Goal: Task Accomplishment & Management: Manage account settings

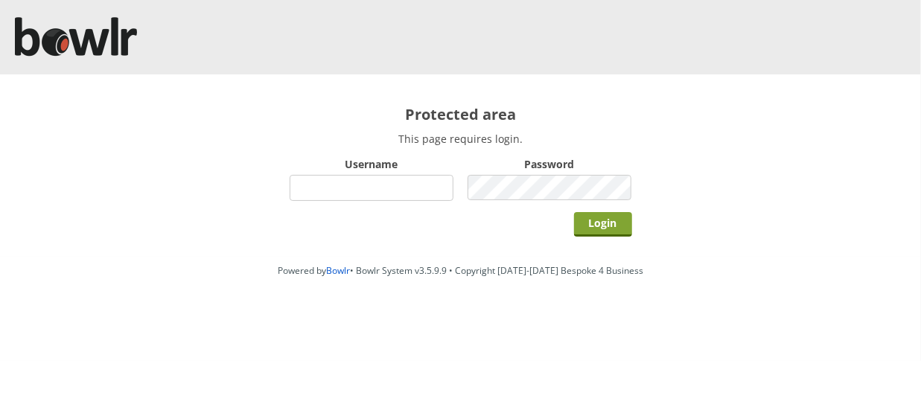
type input "hornseaindoorbowlsclub"
click at [593, 220] on input "Login" at bounding box center [603, 224] width 58 height 25
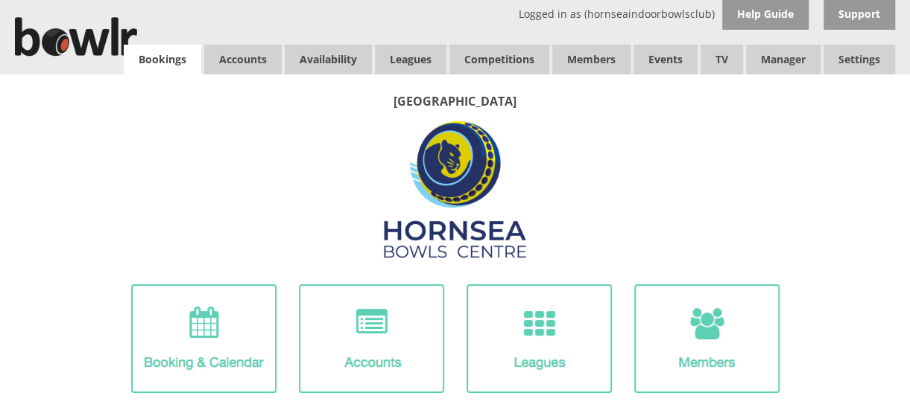
click at [161, 57] on link "Bookings" at bounding box center [162, 60] width 77 height 30
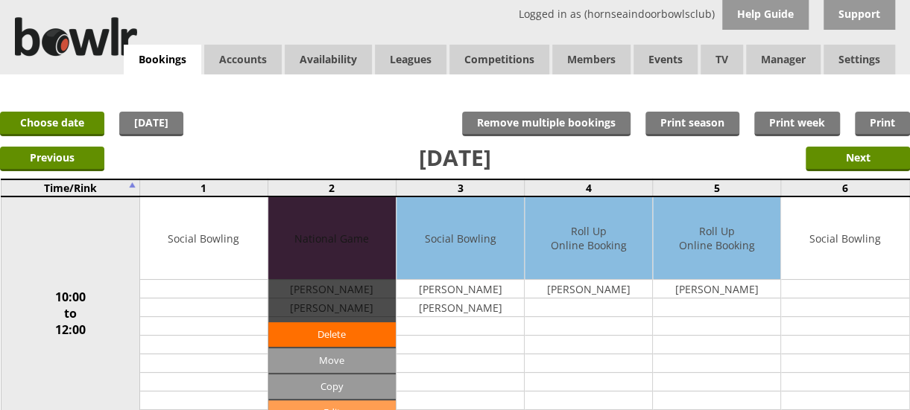
click at [338, 401] on link "Edit" at bounding box center [331, 413] width 127 height 25
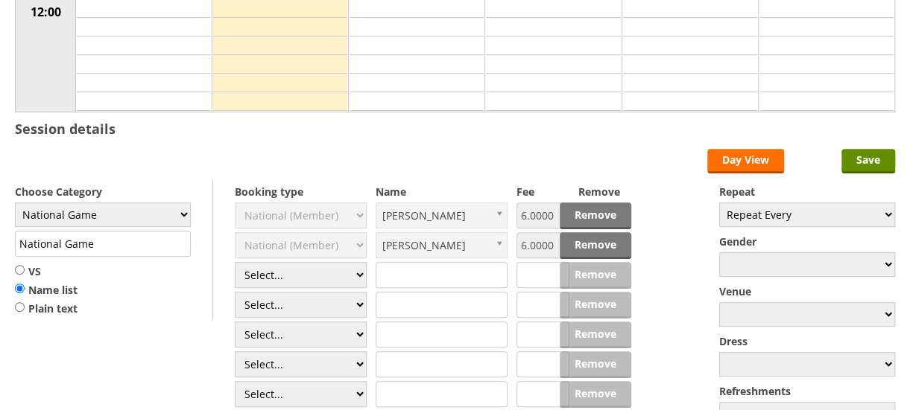
scroll to position [322, 0]
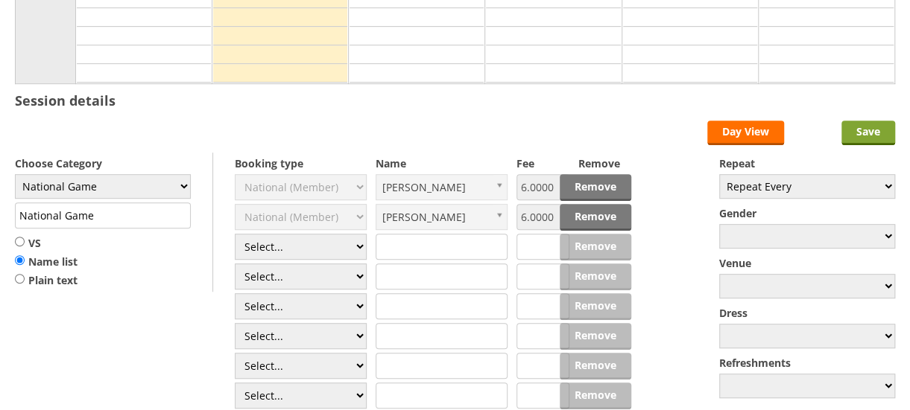
click at [854, 130] on input "Save" at bounding box center [868, 133] width 54 height 25
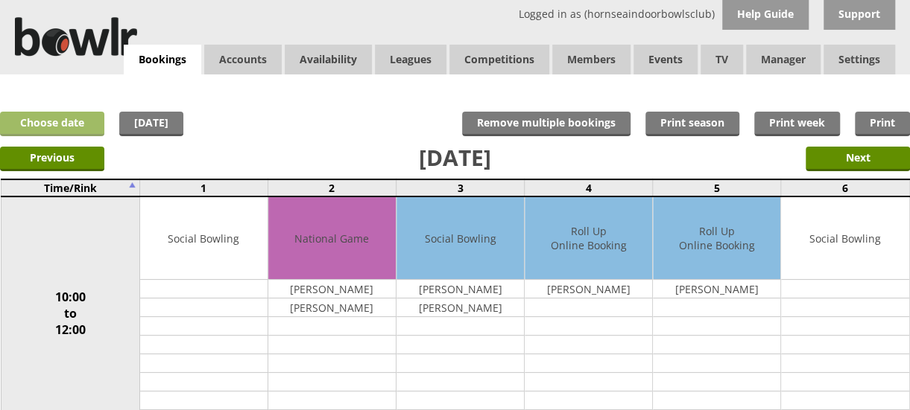
click at [54, 116] on link "Choose date" at bounding box center [52, 124] width 104 height 25
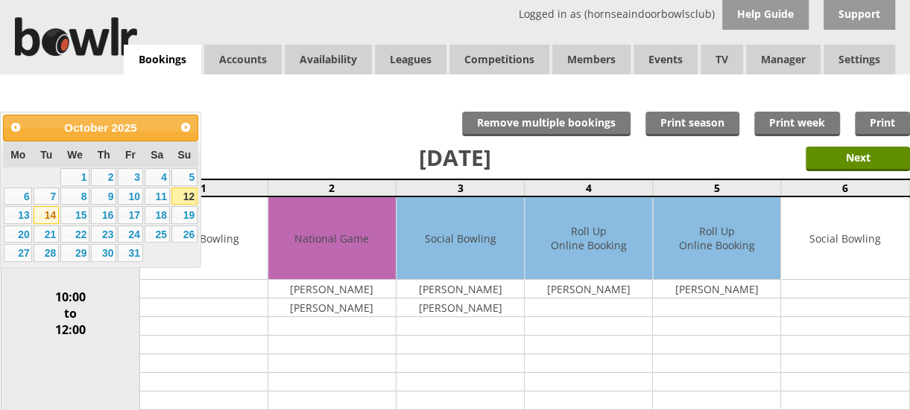
click at [48, 213] on link "14" at bounding box center [46, 215] width 25 height 18
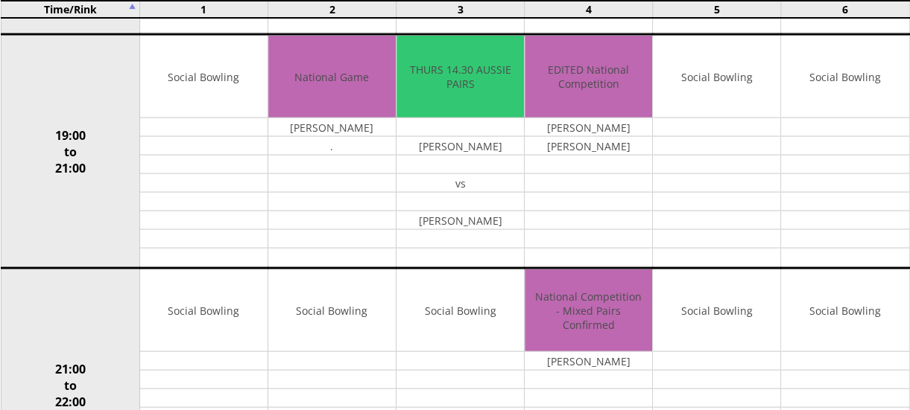
scroll to position [1327, 0]
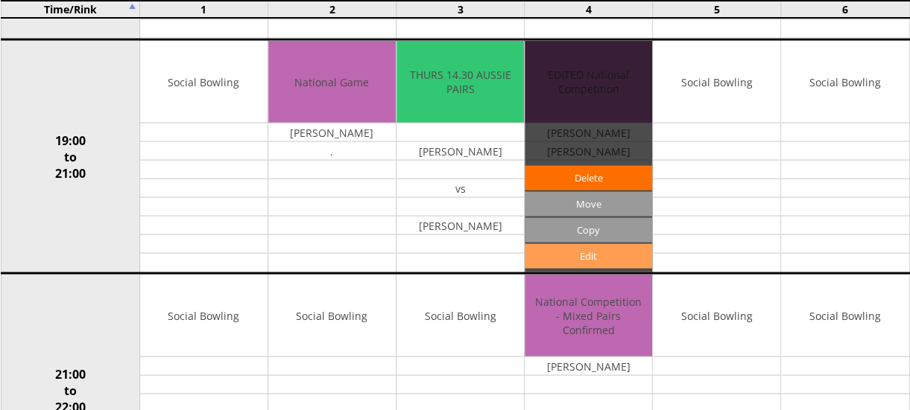
click at [600, 244] on link "Edit" at bounding box center [587, 256] width 127 height 25
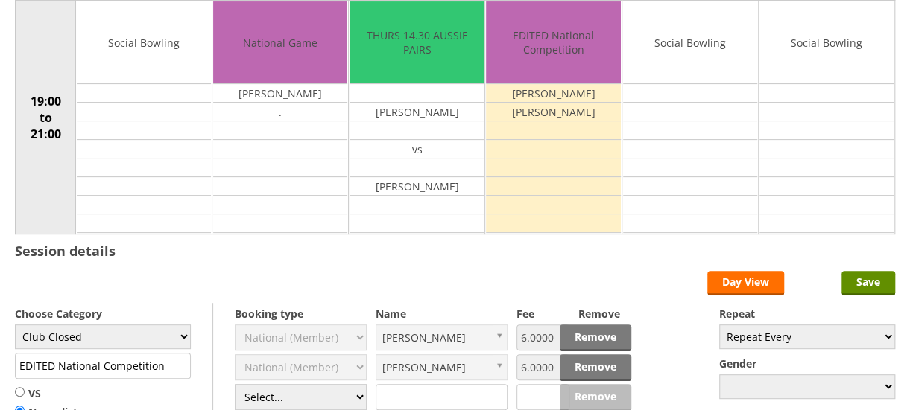
scroll to position [180, 0]
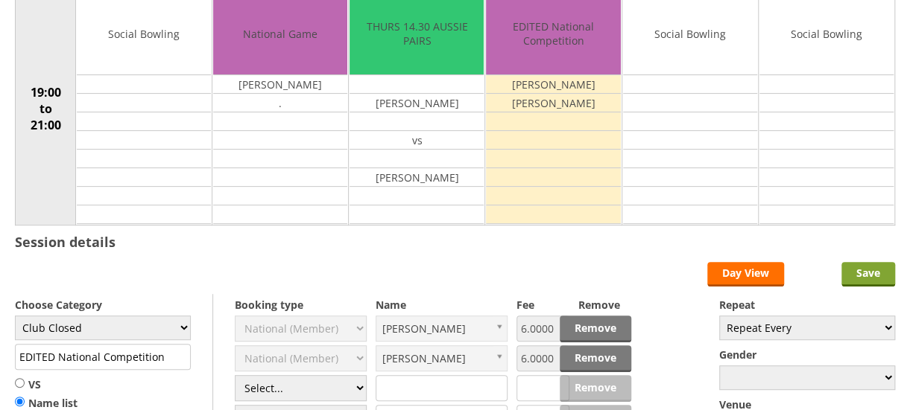
click at [866, 270] on input "Save" at bounding box center [868, 274] width 54 height 25
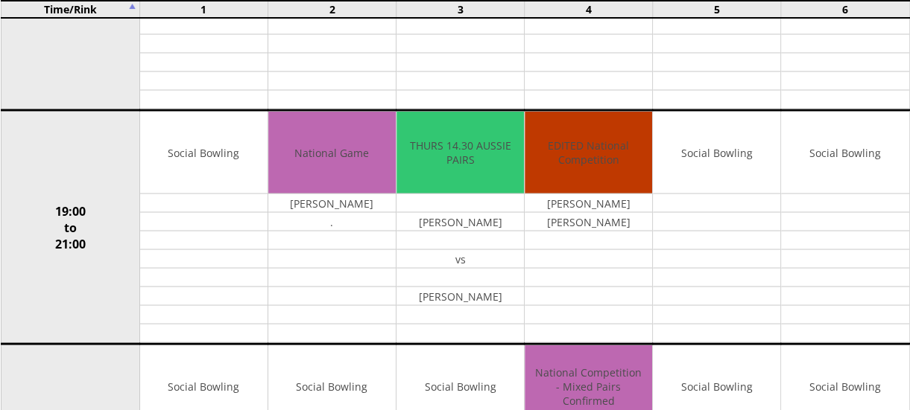
scroll to position [1263, 0]
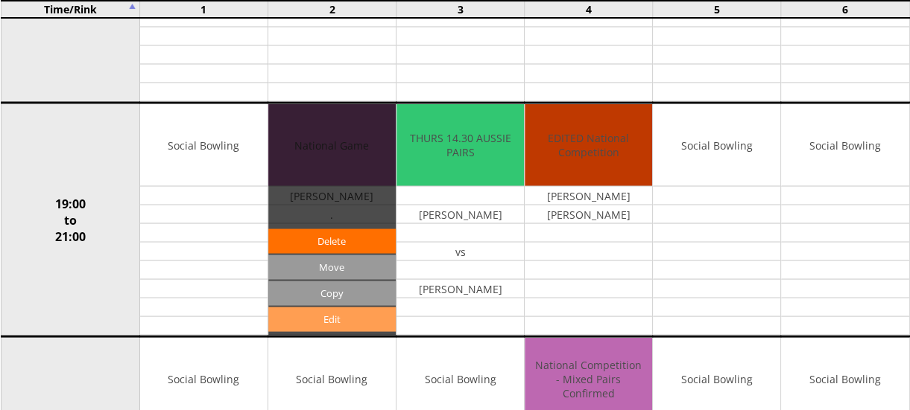
click at [337, 307] on link "Edit" at bounding box center [331, 319] width 127 height 25
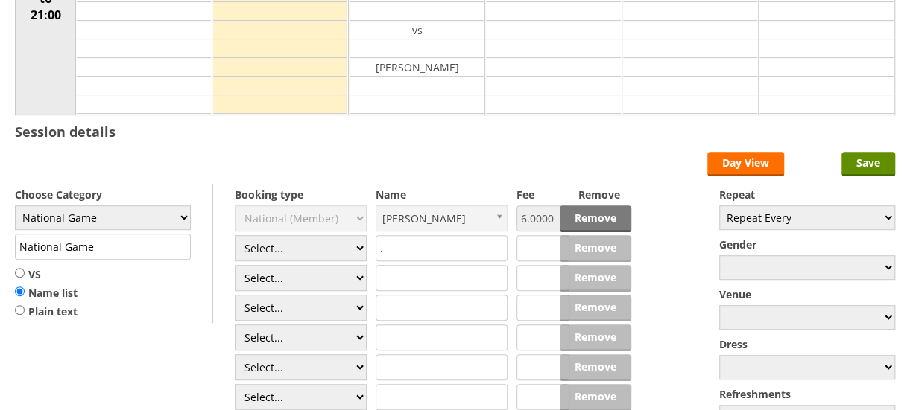
scroll to position [293, 0]
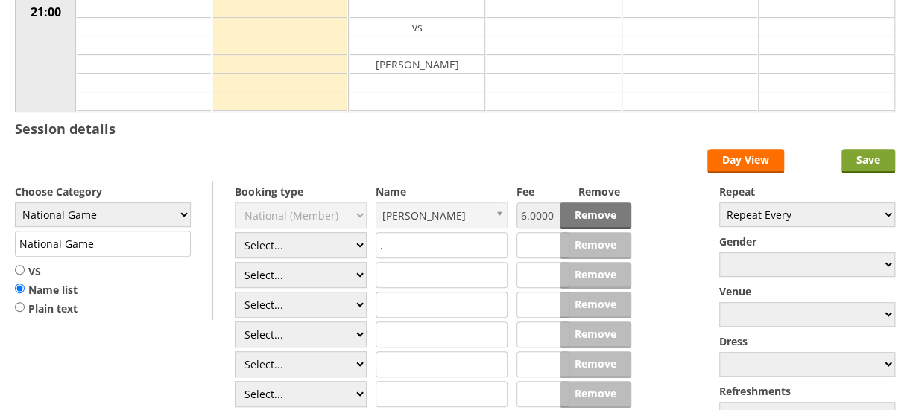
click at [872, 159] on input "Save" at bounding box center [868, 161] width 54 height 25
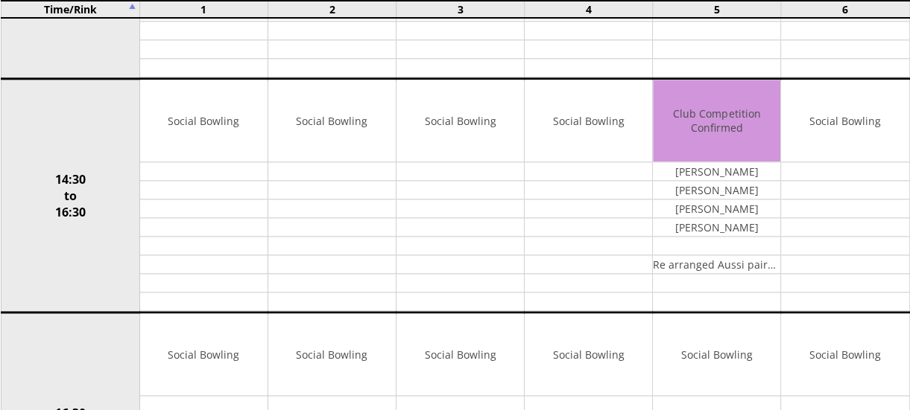
scroll to position [824, 0]
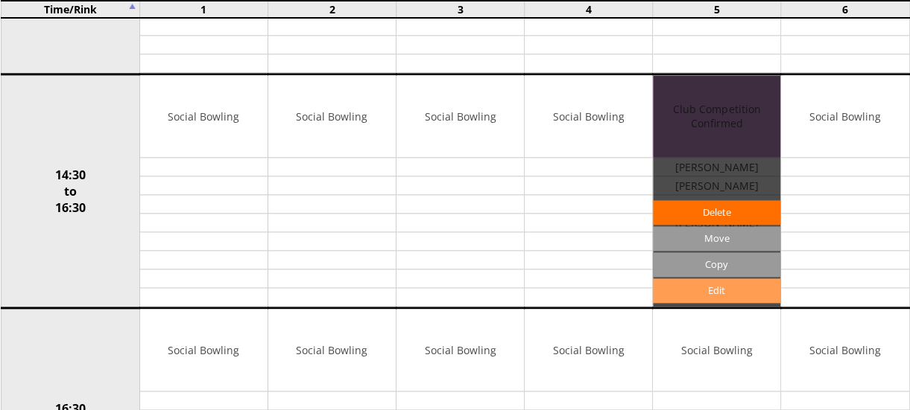
click at [725, 288] on link "Edit" at bounding box center [716, 291] width 127 height 25
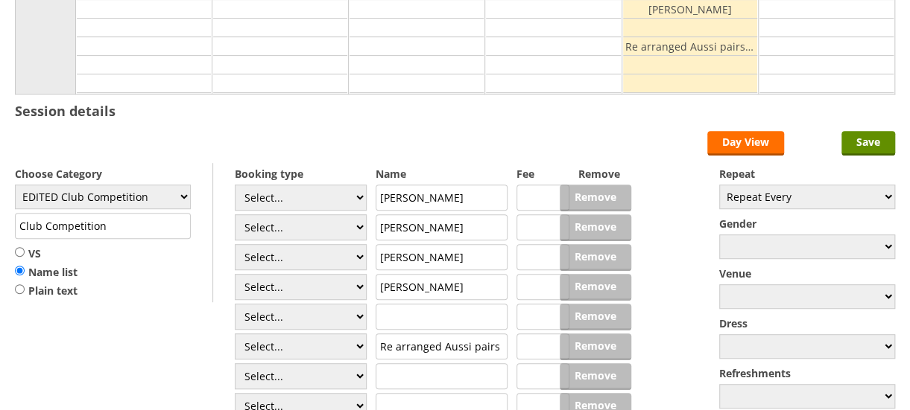
scroll to position [313, 0]
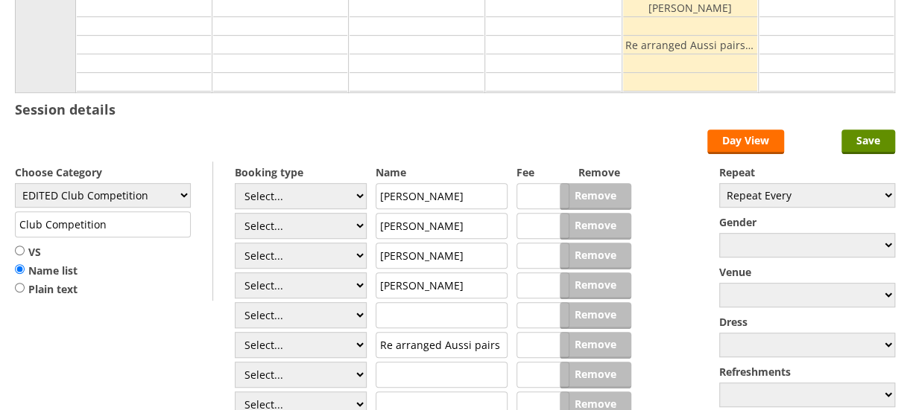
click at [483, 343] on input "Re arranged Aussi pairs instead of [DATE]" at bounding box center [441, 345] width 132 height 26
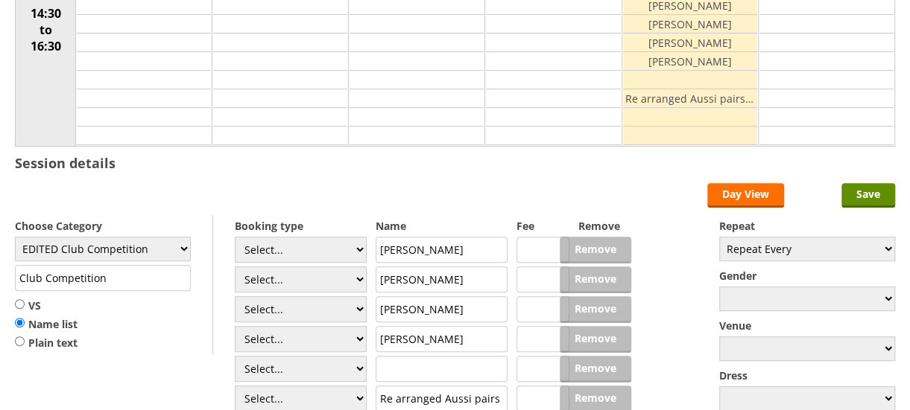
scroll to position [0, 0]
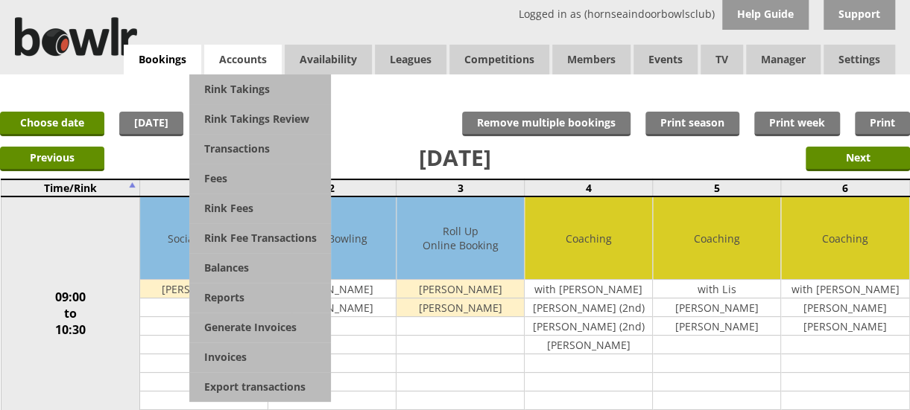
click at [249, 60] on span "Accounts" at bounding box center [242, 60] width 77 height 30
click at [246, 273] on link "Balances" at bounding box center [260, 268] width 142 height 30
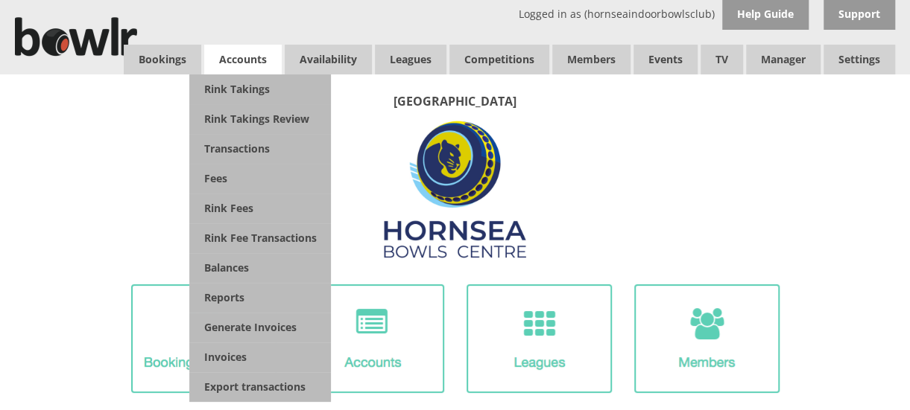
click at [238, 57] on span "Accounts" at bounding box center [242, 60] width 77 height 30
click at [250, 260] on link "Balances" at bounding box center [260, 268] width 142 height 30
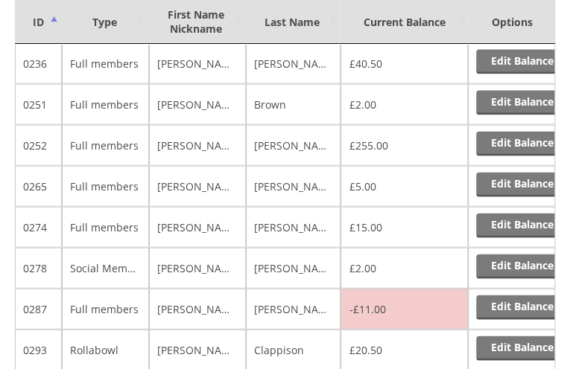
scroll to position [2671, 0]
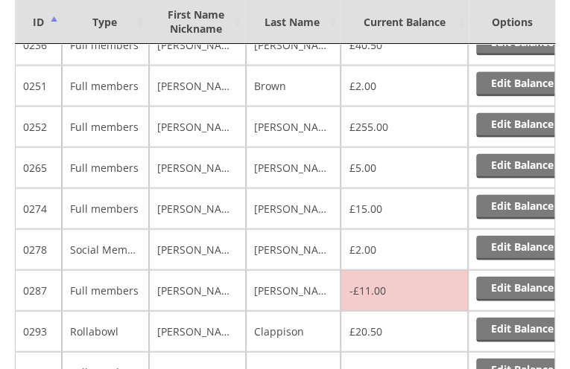
click at [429, 311] on td "£20.50" at bounding box center [403, 331] width 127 height 41
click at [507, 277] on link "Edit Balance" at bounding box center [522, 289] width 92 height 25
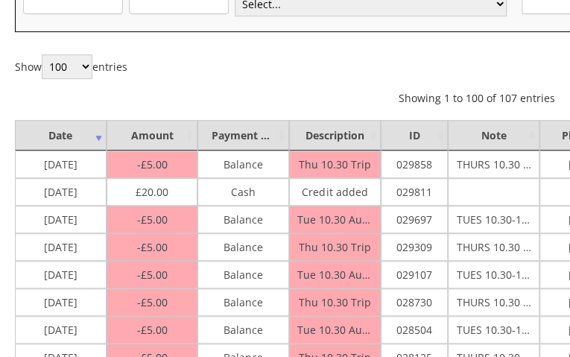
scroll to position [214, 0]
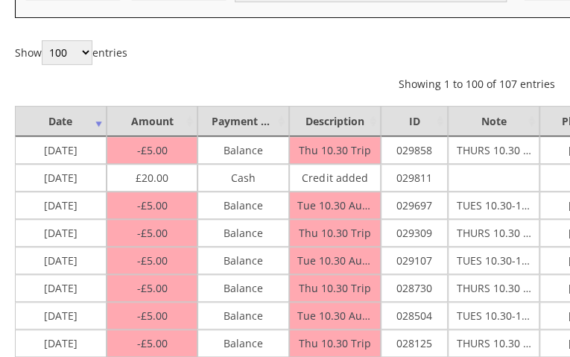
click at [411, 62] on div "Show 100 250 500 1,000 entries Showing 1 to 100 of 107 entries Previous 1 2 Next" at bounding box center [477, 65] width 924 height 51
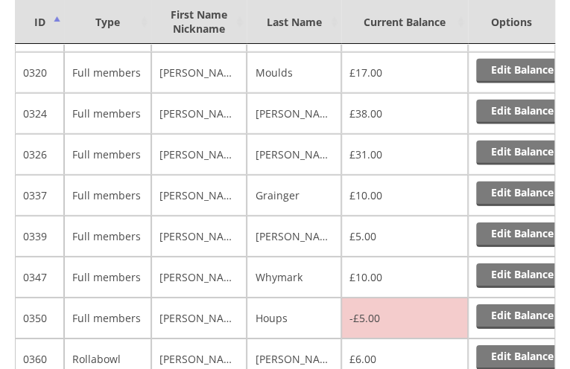
scroll to position [3049, 0]
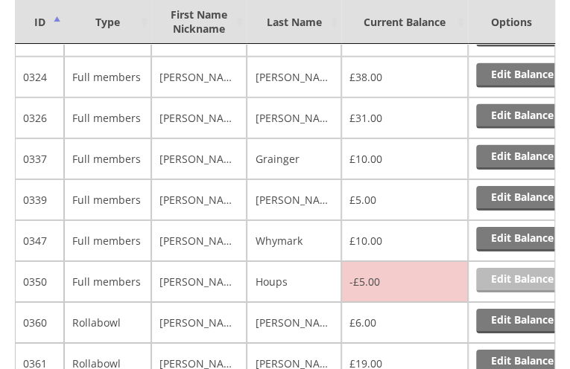
click at [502, 268] on link "Edit Balance" at bounding box center [522, 280] width 92 height 25
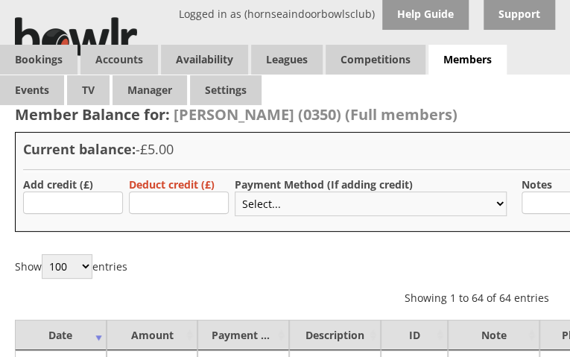
drag, startPoint x: 0, startPoint y: 0, endPoint x: 502, endPoint y: 197, distance: 539.5
click at [502, 197] on select "Select... Cash Card Cheque Bank Transfer Other Member Card Gift Voucher Balance" at bounding box center [371, 203] width 272 height 25
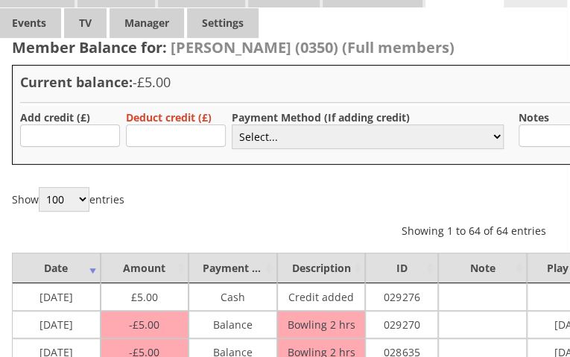
scroll to position [34, 3]
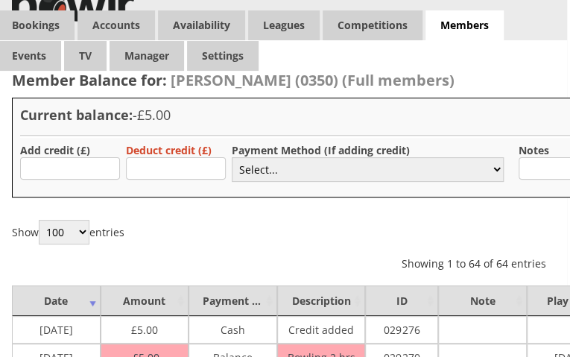
click at [340, 256] on div "Show 100 250 500 1,000 entries Showing 1 to 64 of 64 entries Previous 1 Next" at bounding box center [474, 245] width 924 height 51
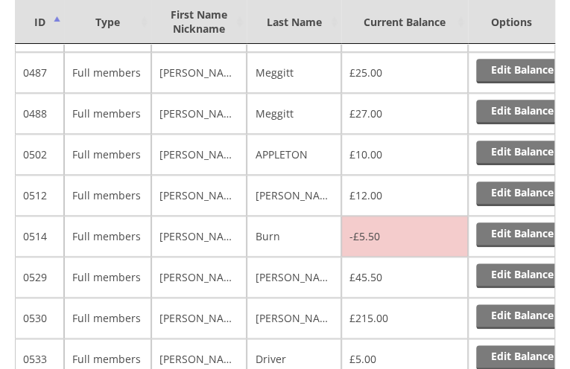
scroll to position [3850, 0]
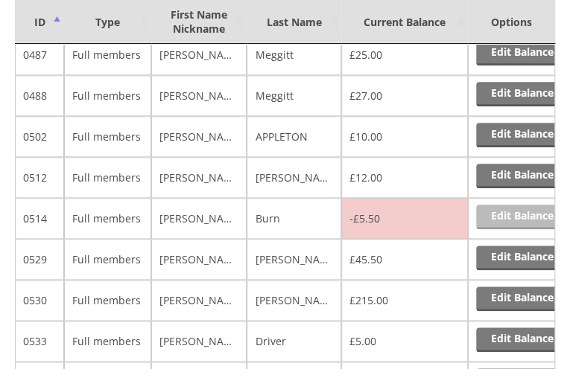
click at [513, 205] on link "Edit Balance" at bounding box center [522, 217] width 92 height 25
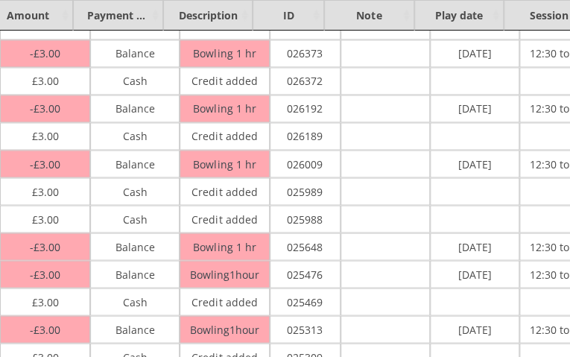
scroll to position [697, 0]
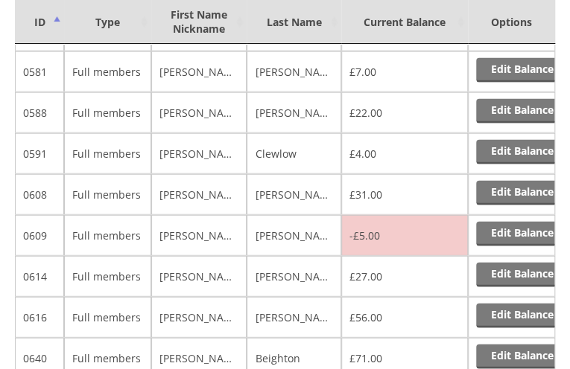
scroll to position [4560, 0]
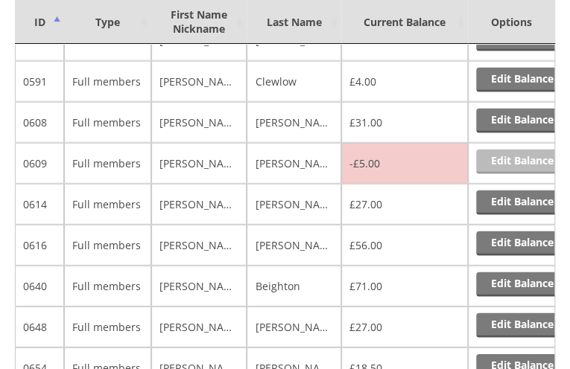
click at [512, 150] on link "Edit Balance" at bounding box center [522, 162] width 92 height 25
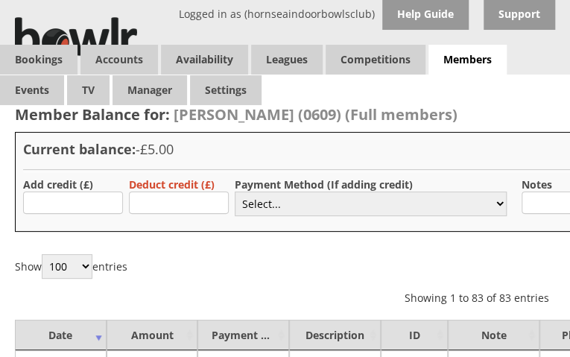
drag, startPoint x: 569, startPoint y: 47, endPoint x: 575, endPoint y: 65, distance: 18.8
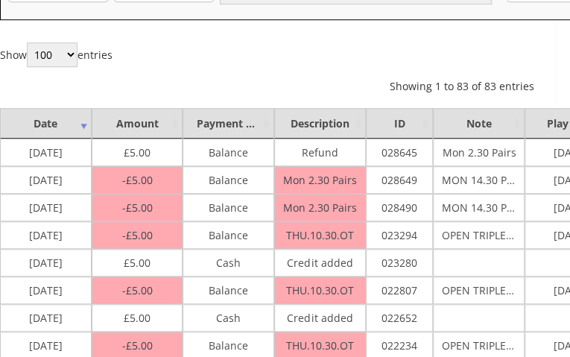
scroll to position [212, 0]
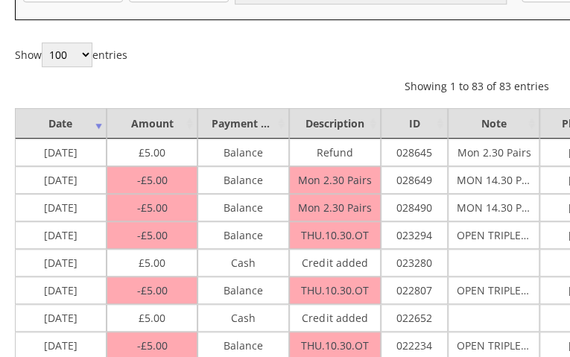
click at [278, 334] on td "Balance" at bounding box center [243, 345] width 92 height 28
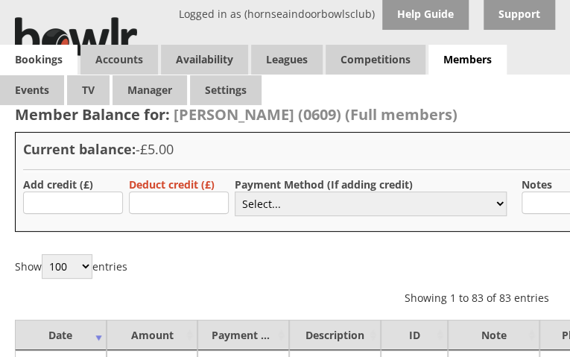
click at [40, 60] on link "Bookings" at bounding box center [38, 60] width 77 height 30
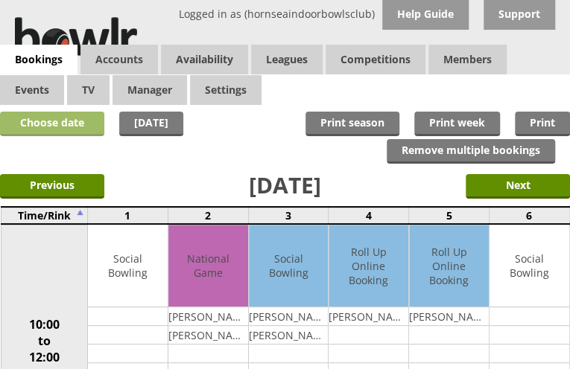
click at [83, 123] on link "Choose date" at bounding box center [52, 124] width 104 height 25
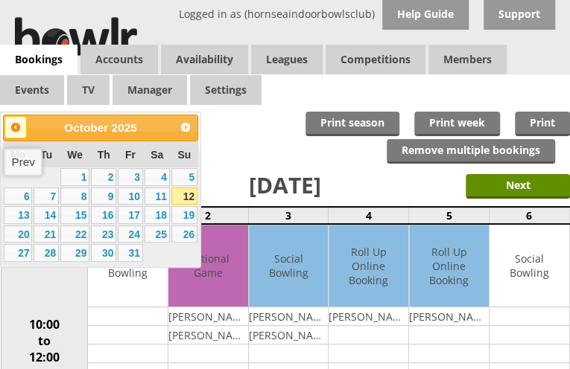
click at [12, 129] on span "Prev" at bounding box center [16, 127] width 12 height 12
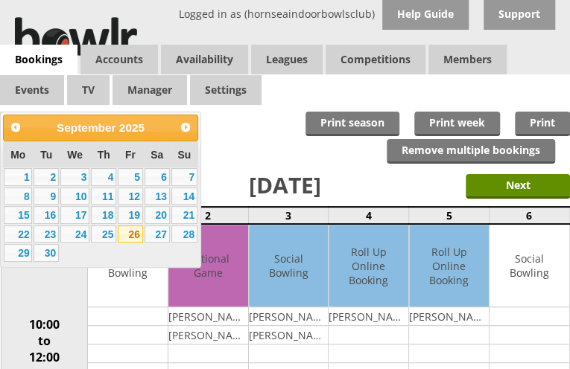
click at [125, 236] on link "26" at bounding box center [130, 235] width 25 height 18
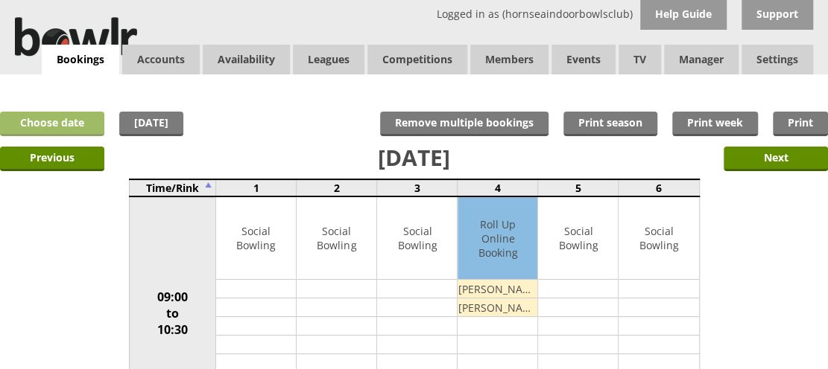
click at [63, 124] on link "Choose date" at bounding box center [52, 124] width 104 height 25
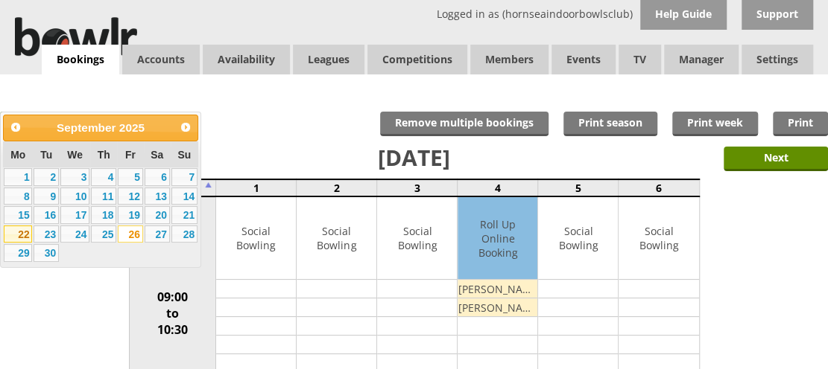
click at [19, 229] on link "22" at bounding box center [18, 235] width 28 height 18
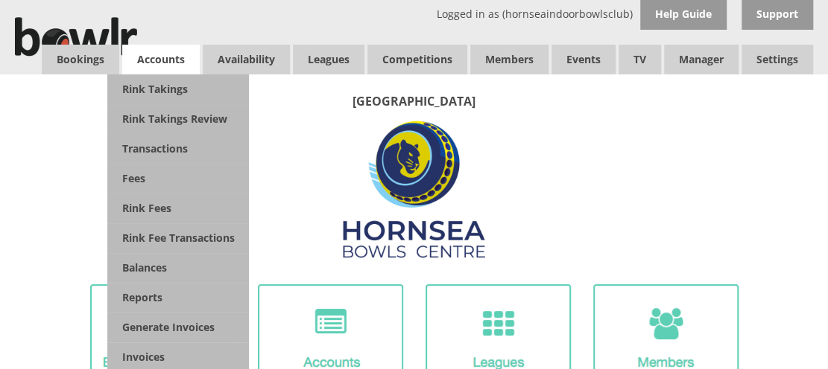
click at [174, 56] on span "Accounts" at bounding box center [160, 60] width 77 height 30
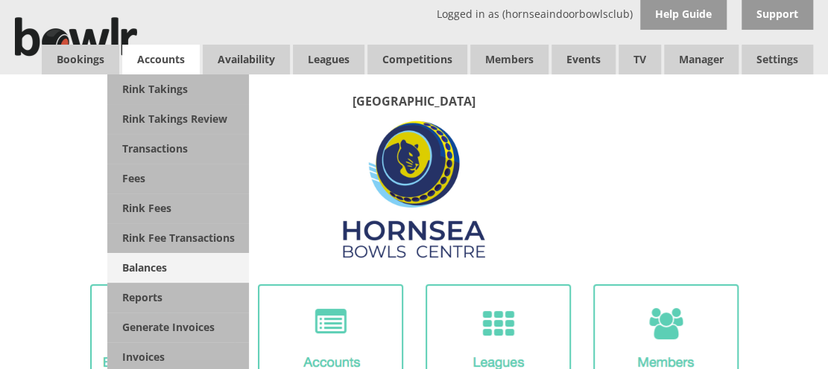
click at [162, 264] on link "Balances" at bounding box center [178, 268] width 142 height 30
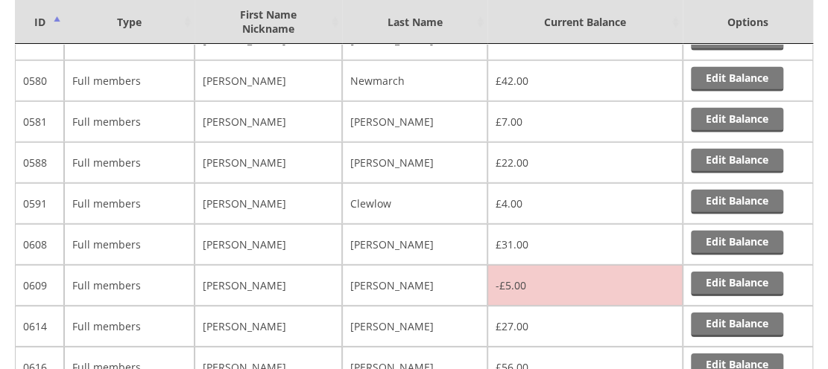
scroll to position [4477, 0]
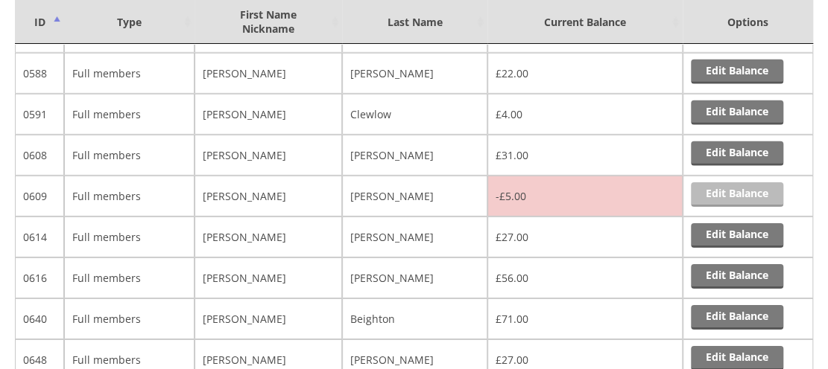
click at [733, 183] on link "Edit Balance" at bounding box center [737, 195] width 92 height 25
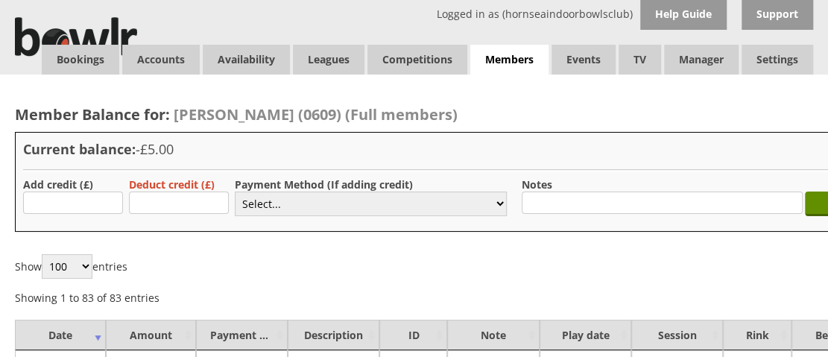
click at [665, 267] on div "Show 100 250 500 1,000 entries Showing 1 to 83 of 83 entries Previous 1 Next" at bounding box center [477, 279] width 924 height 51
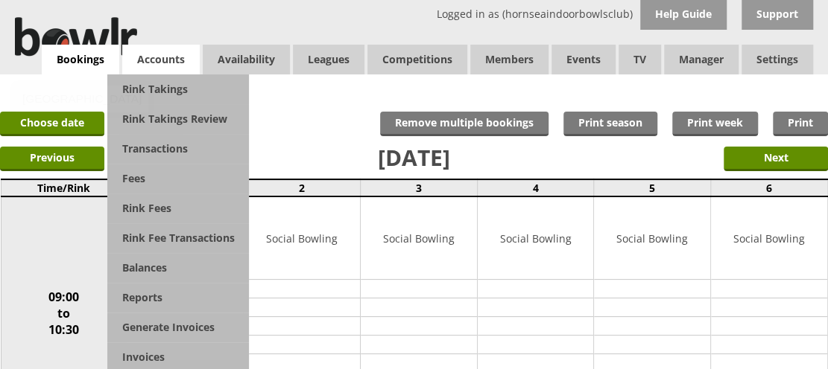
click at [153, 51] on span "Accounts" at bounding box center [160, 60] width 77 height 30
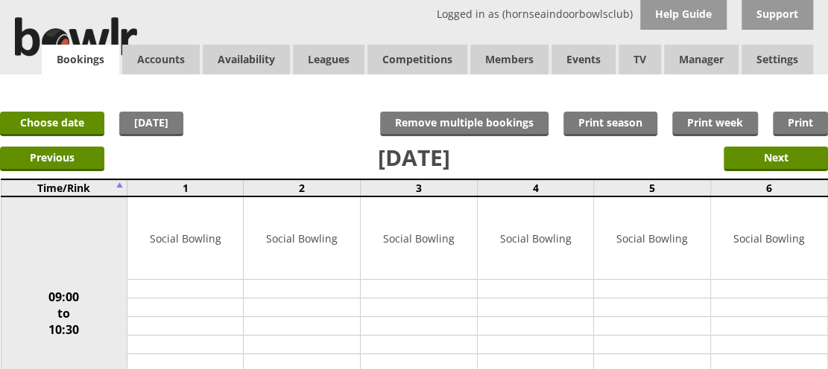
click at [95, 56] on link "Bookings" at bounding box center [80, 60] width 77 height 31
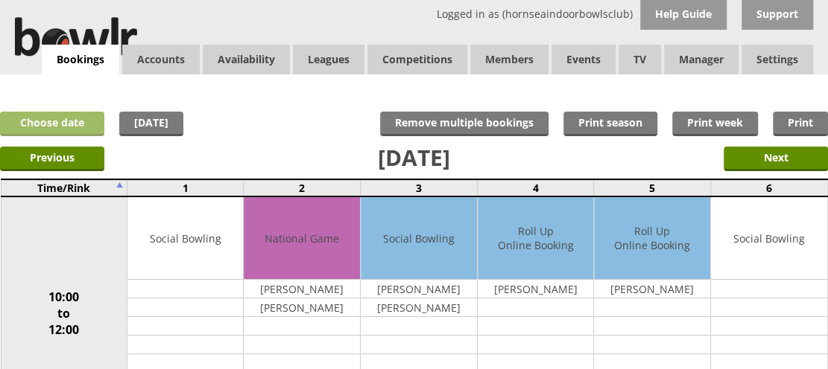
click at [73, 118] on link "Choose date" at bounding box center [52, 124] width 104 height 25
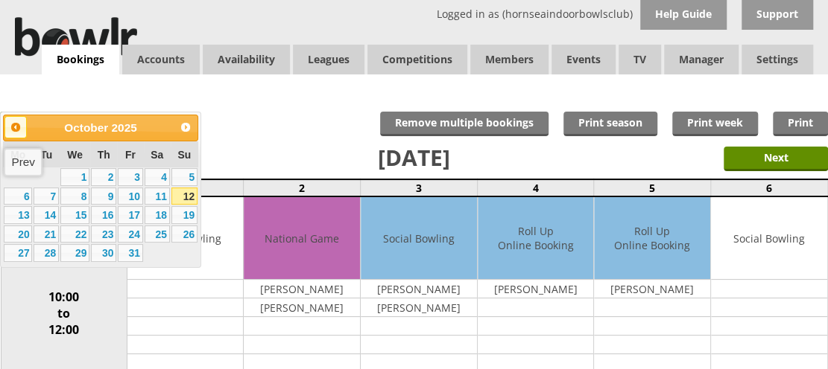
click at [16, 133] on link "Prev" at bounding box center [15, 127] width 22 height 22
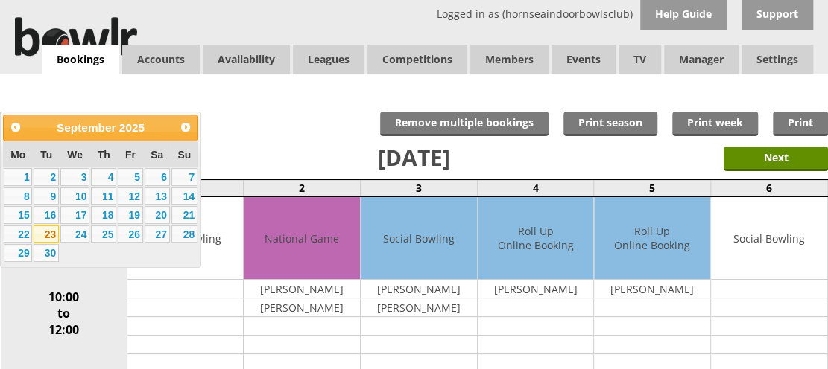
click at [48, 238] on link "23" at bounding box center [46, 235] width 25 height 18
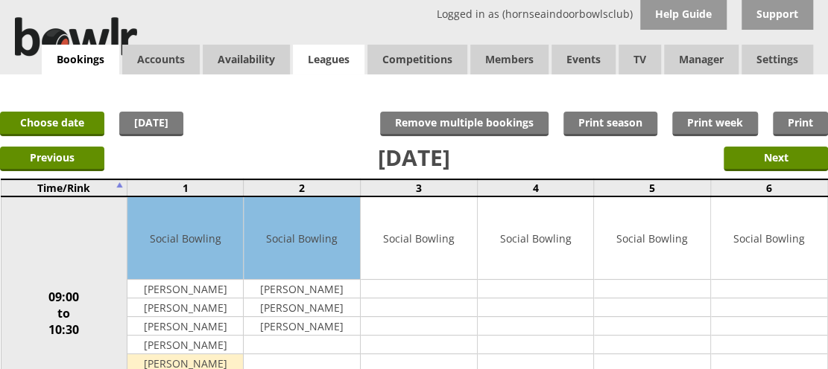
click at [320, 66] on link "Leagues" at bounding box center [329, 60] width 72 height 30
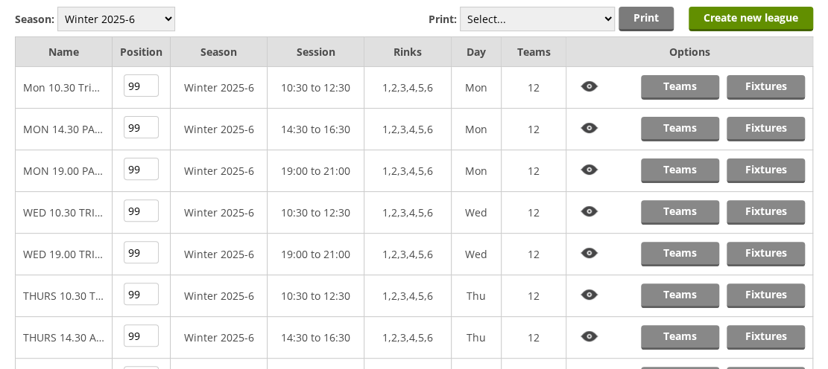
scroll to position [124, 0]
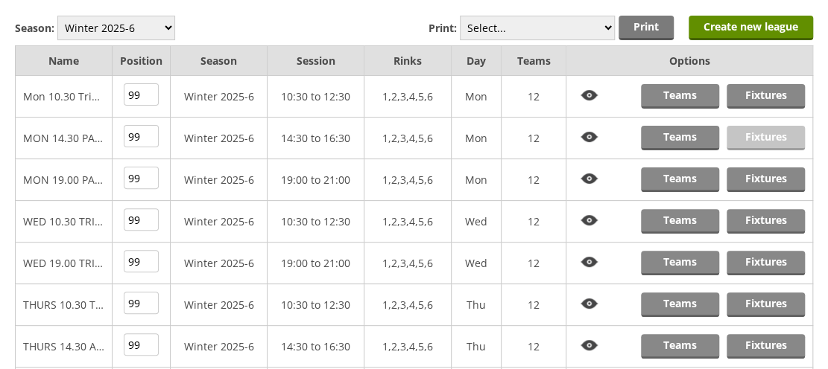
click at [764, 132] on link "Fixtures" at bounding box center [765, 138] width 78 height 25
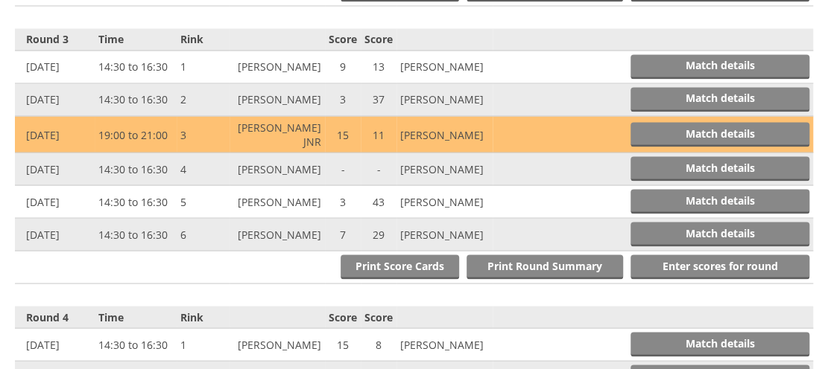
scroll to position [1162, 0]
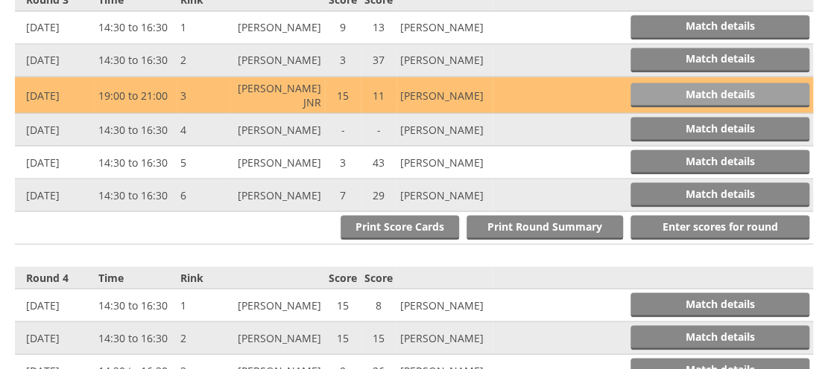
click at [696, 83] on link "Match details" at bounding box center [719, 95] width 179 height 25
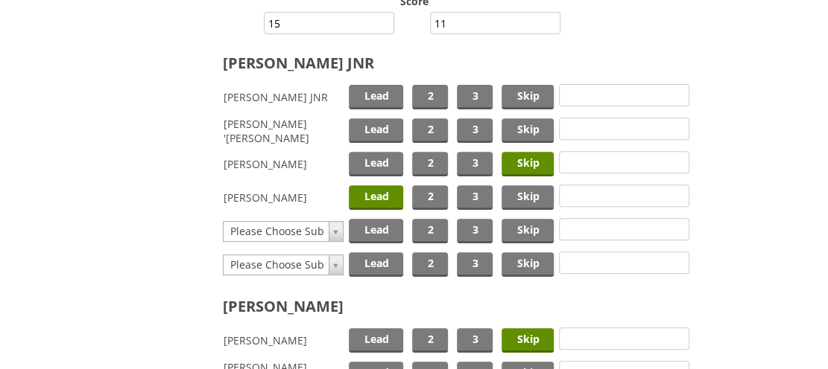
scroll to position [215, 0]
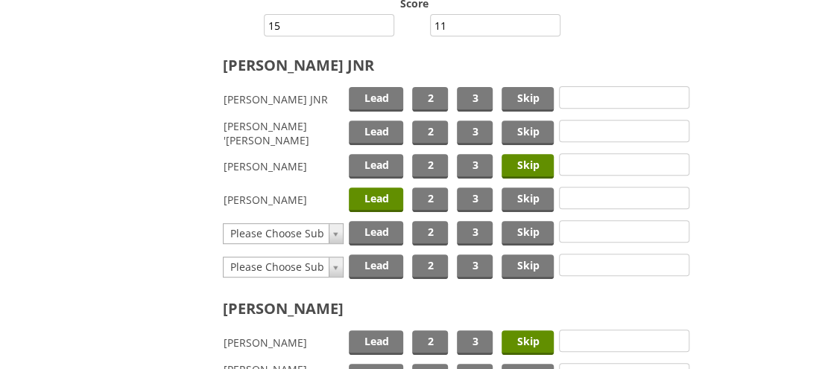
drag, startPoint x: 827, startPoint y: 115, endPoint x: 840, endPoint y: 183, distance: 68.4
click at [827, 183] on html "Logged in as (hornseaindoorbowlsclub) Help Guide Support Bookings Accounts Rink…" at bounding box center [414, 211] width 828 height 852
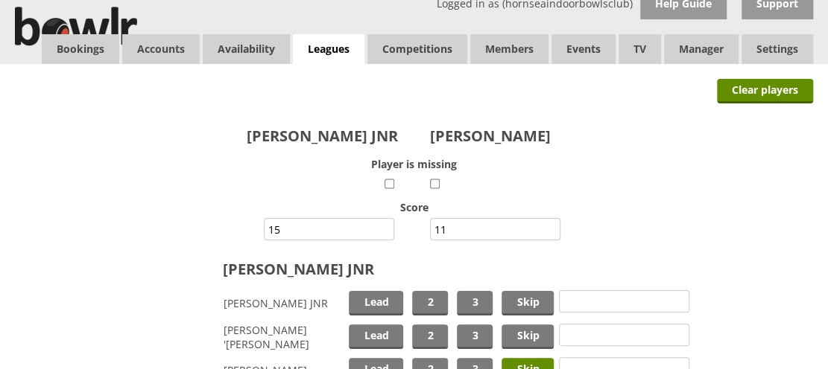
scroll to position [0, 0]
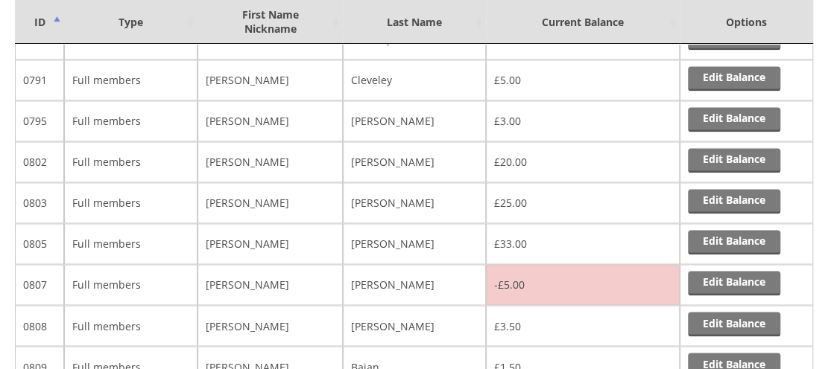
scroll to position [5958, 0]
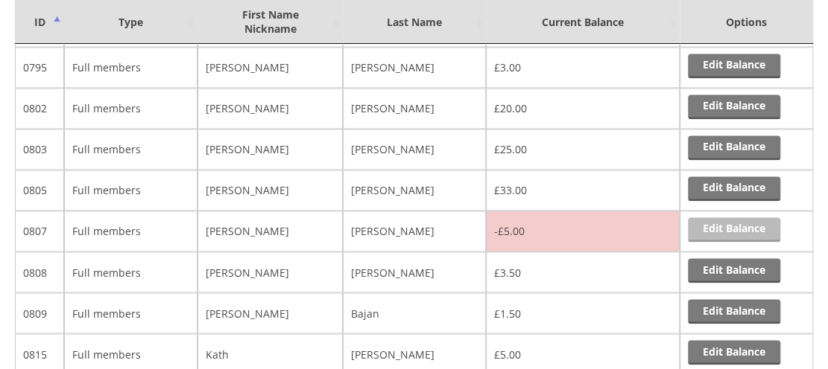
click at [745, 218] on link "Edit Balance" at bounding box center [734, 230] width 92 height 25
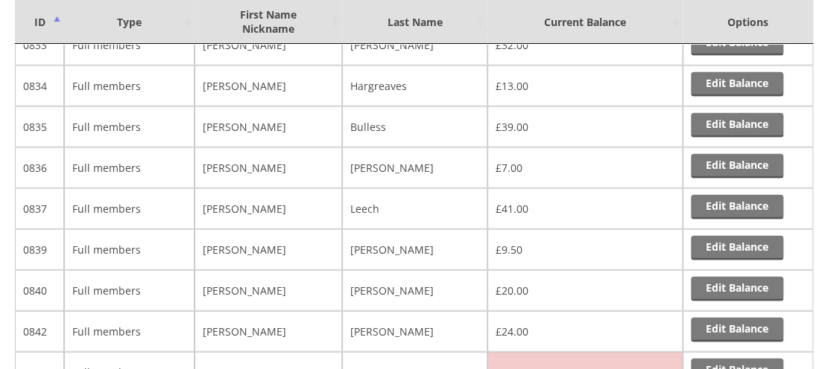
scroll to position [6631, 0]
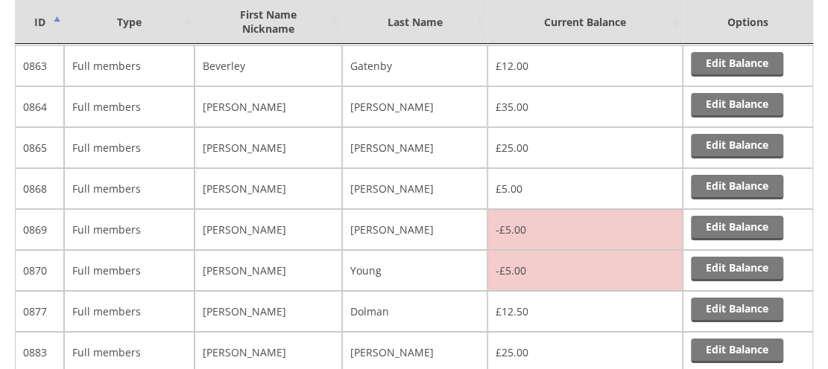
scroll to position [7089, 0]
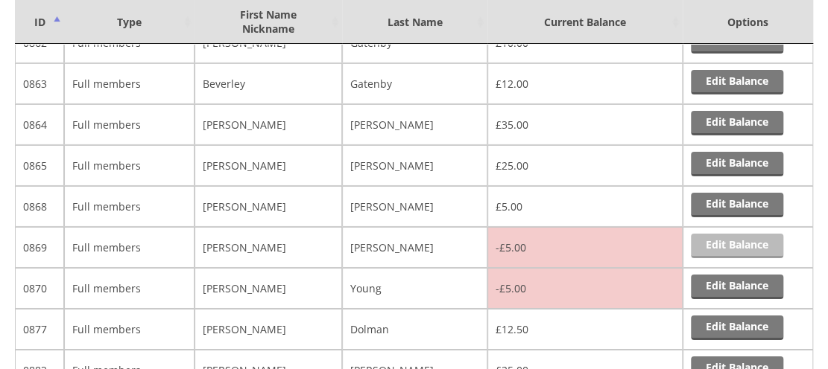
click at [715, 234] on link "Edit Balance" at bounding box center [737, 246] width 92 height 25
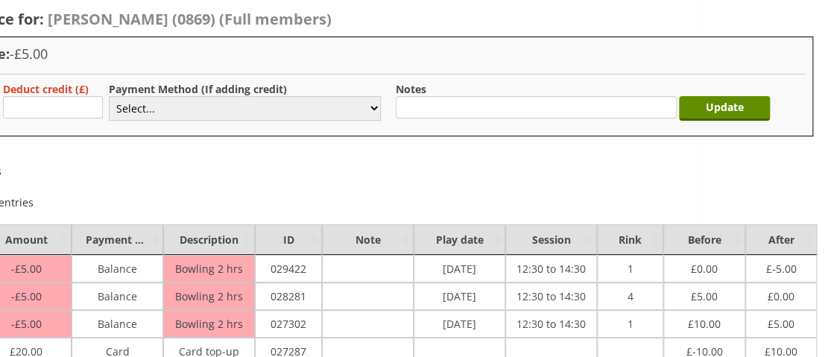
scroll to position [95, 0]
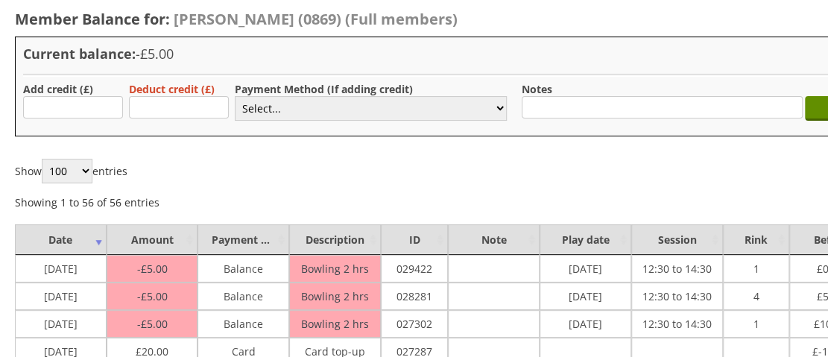
click at [641, 190] on div "Show 100 250 500 1,000 entries Showing 1 to 56 of 56 entries Previous 1 Next" at bounding box center [477, 184] width 924 height 51
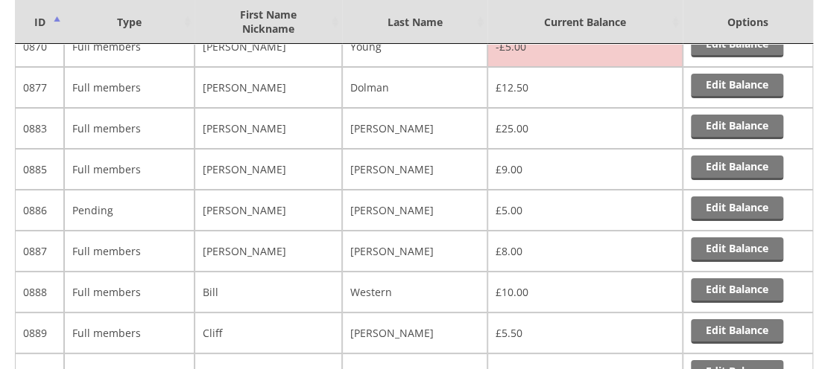
scroll to position [7384, 0]
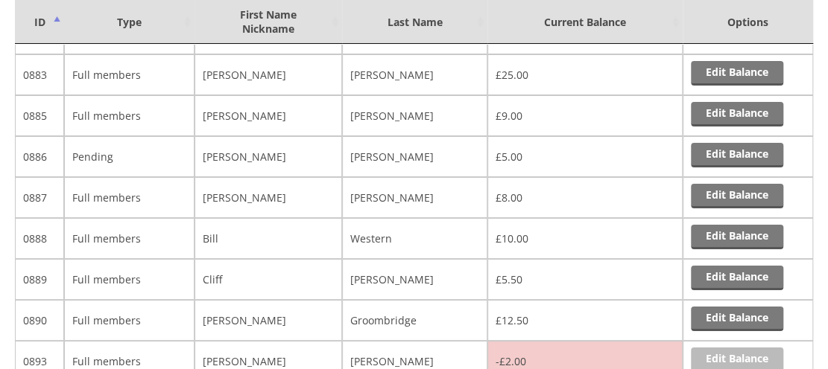
click at [730, 348] on link "Edit Balance" at bounding box center [737, 360] width 92 height 25
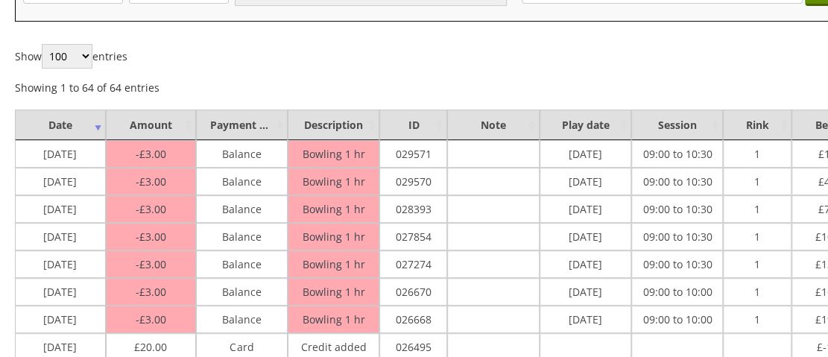
scroll to position [220, 0]
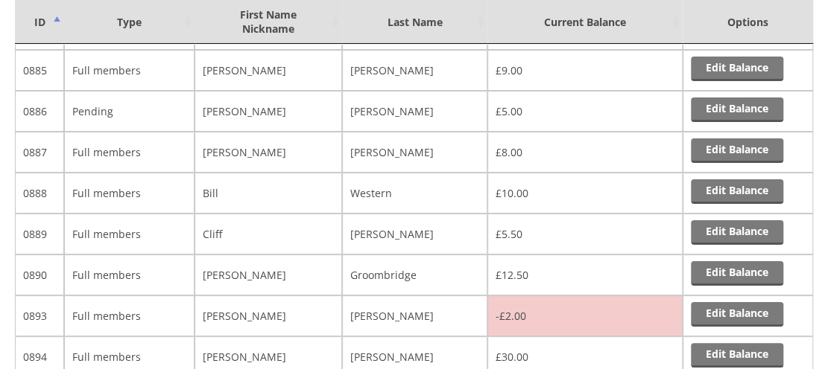
scroll to position [7412, 0]
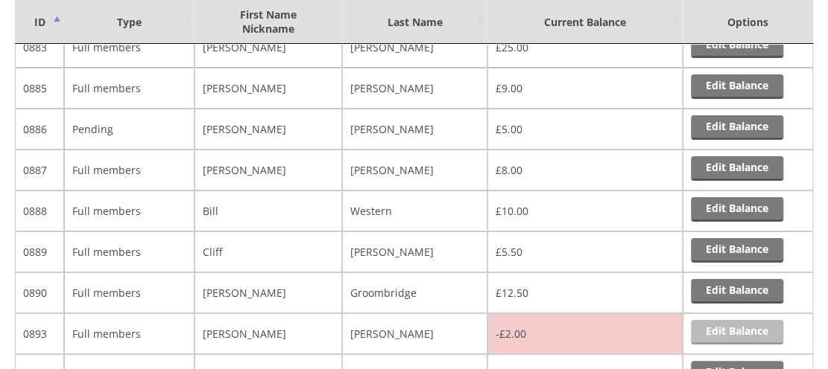
click at [711, 320] on link "Edit Balance" at bounding box center [737, 332] width 92 height 25
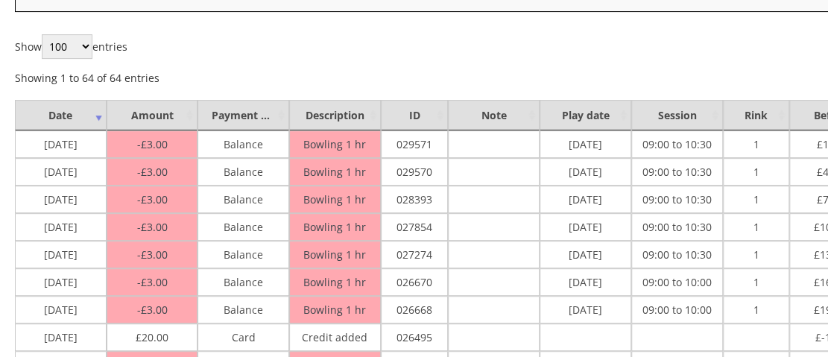
scroll to position [246, 0]
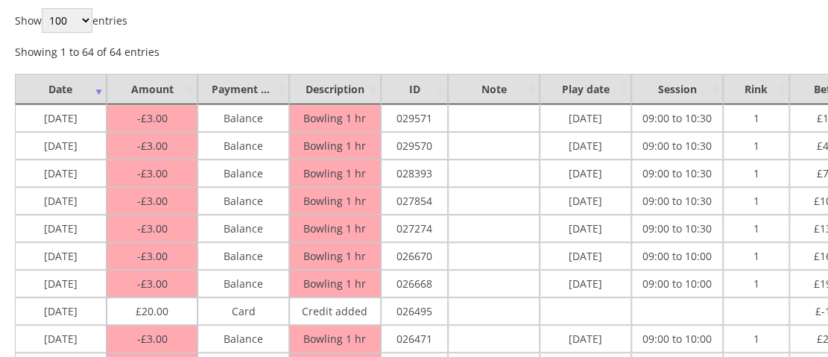
click at [612, 270] on td "[DATE]" at bounding box center [585, 284] width 92 height 28
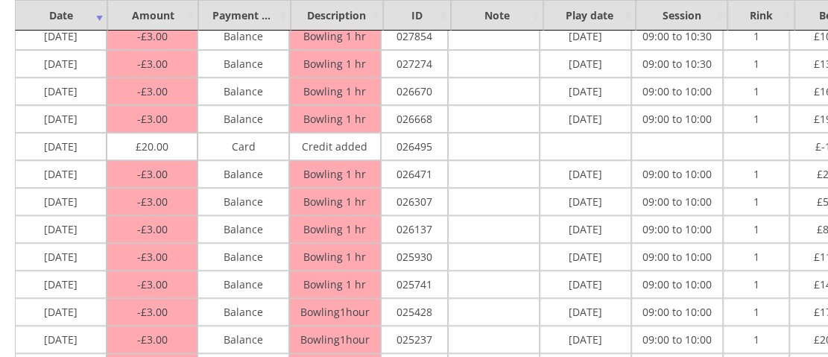
scroll to position [414, 0]
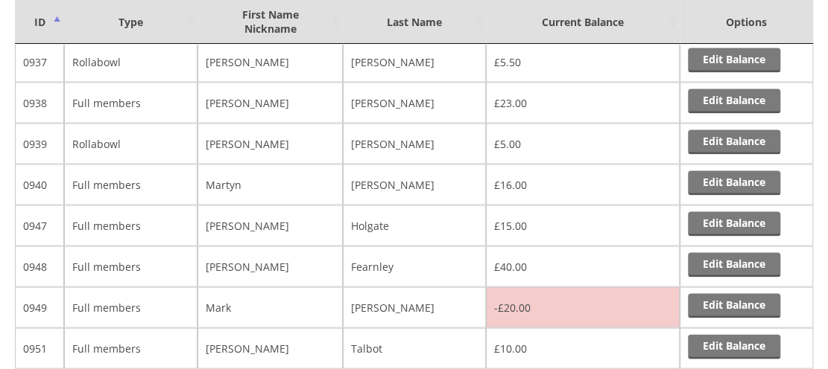
scroll to position [8632, 0]
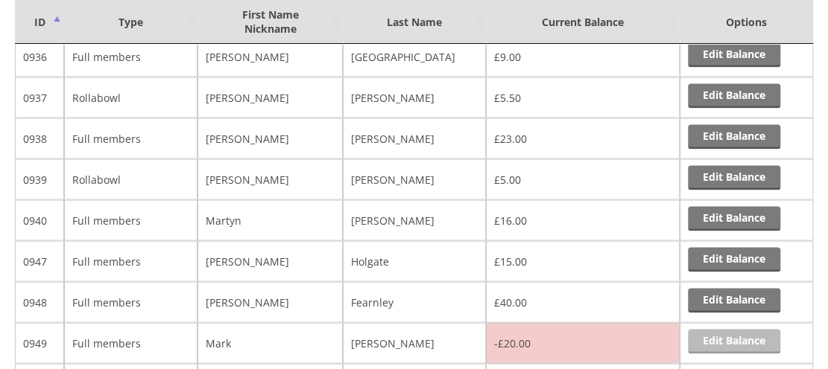
click at [700, 329] on link "Edit Balance" at bounding box center [734, 341] width 92 height 25
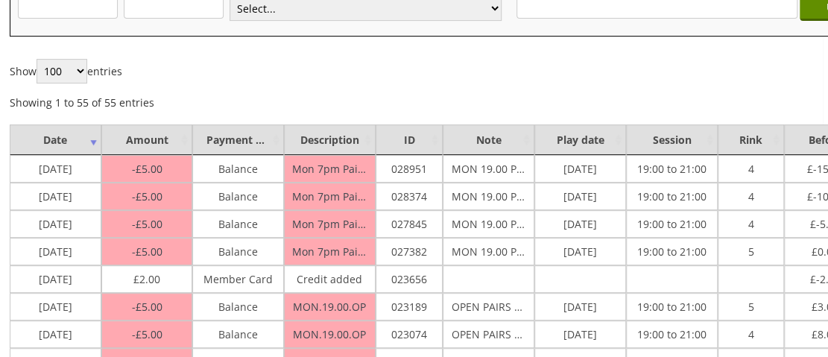
scroll to position [195, 0]
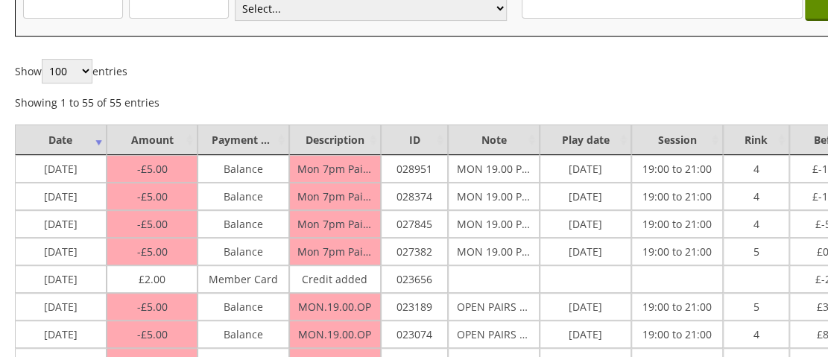
click at [642, 293] on td "19:00 to 21:00" at bounding box center [677, 307] width 92 height 28
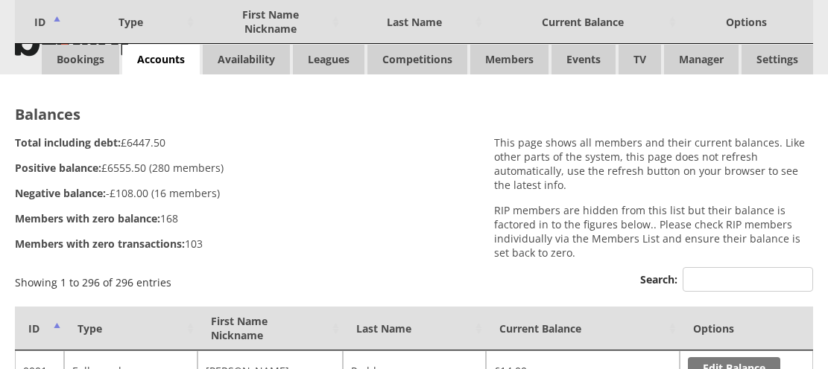
scroll to position [8632, 0]
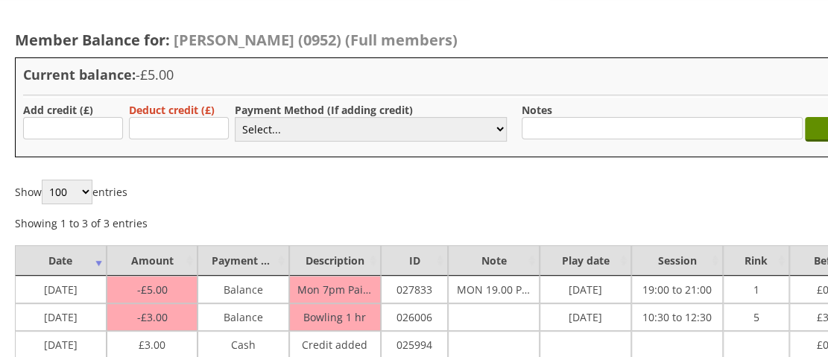
scroll to position [79, 0]
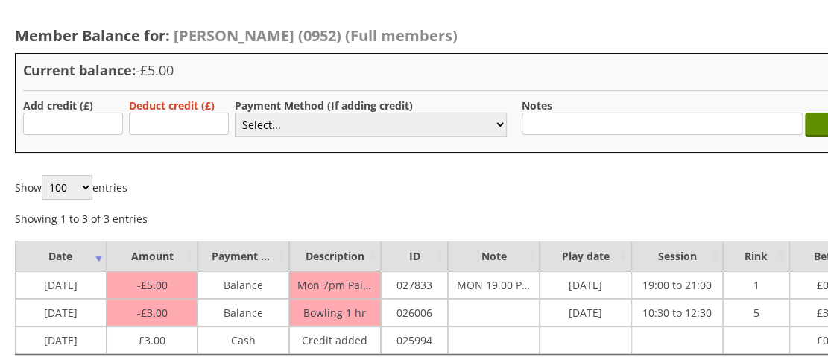
click at [615, 188] on div "Show 100 250 500 1,000 entries Showing 1 to 3 of 3 entries Previous 1 Next" at bounding box center [477, 200] width 924 height 51
click at [672, 202] on div "Show 100 250 500 1,000 entries Showing 1 to 3 of 3 entries Previous 1 Next" at bounding box center [477, 200] width 924 height 51
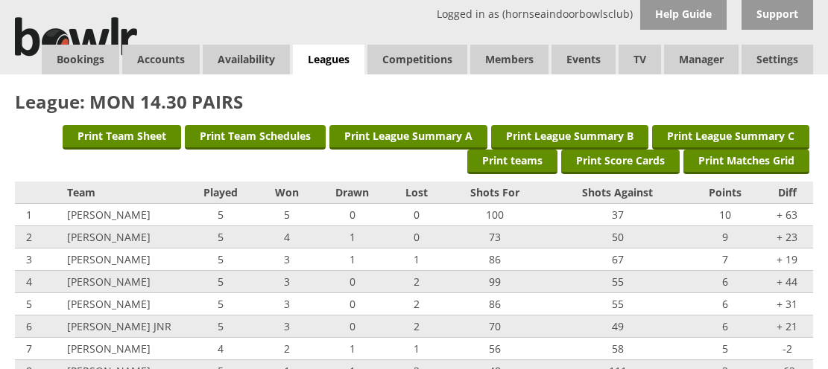
scroll to position [1162, 0]
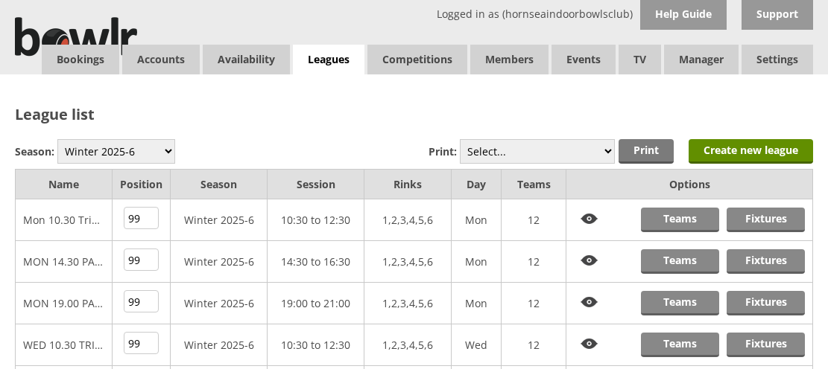
scroll to position [123, 0]
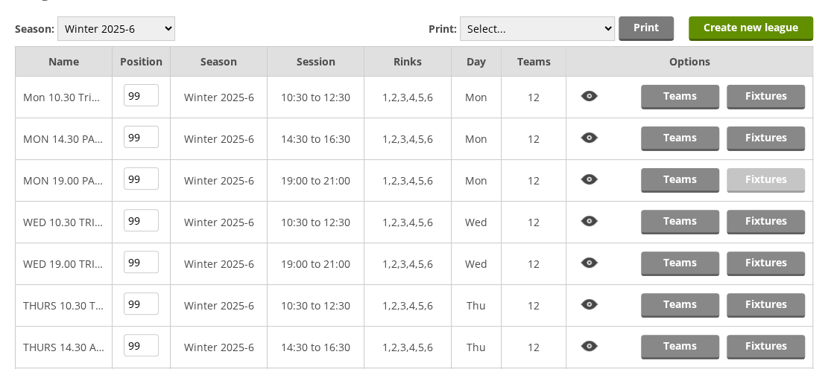
click at [769, 183] on link "Fixtures" at bounding box center [765, 180] width 78 height 25
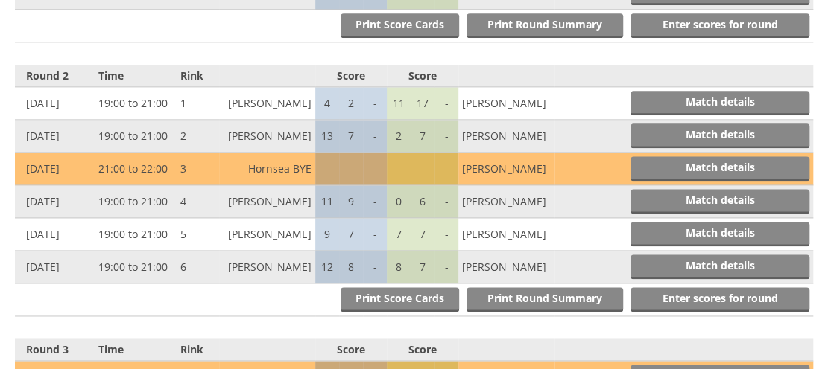
scroll to position [791, 0]
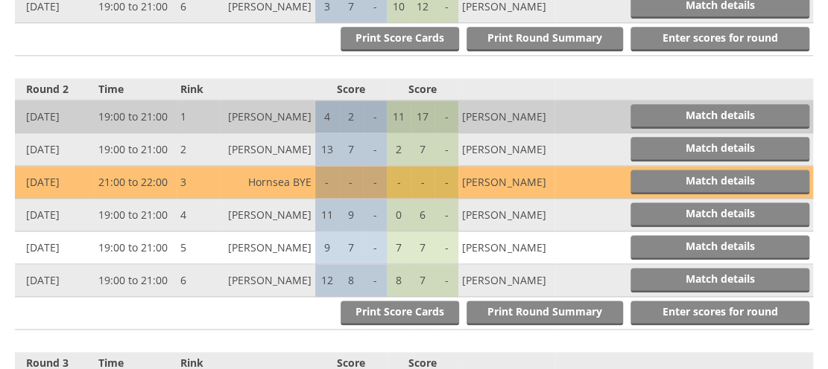
click at [687, 117] on td "Match details" at bounding box center [683, 117] width 258 height 33
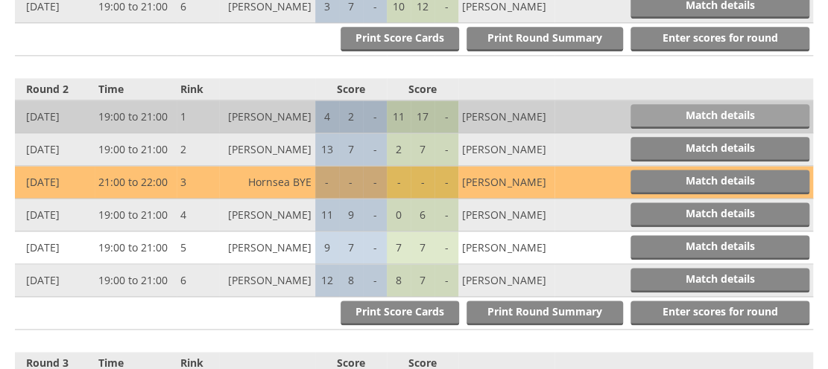
click at [688, 104] on link "Match details" at bounding box center [719, 116] width 179 height 25
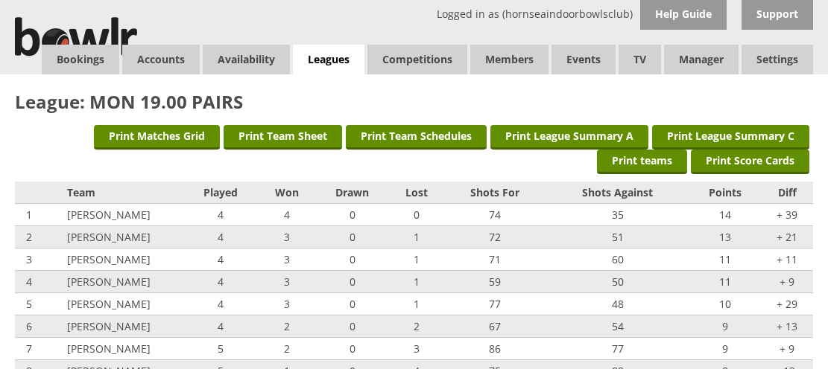
scroll to position [791, 0]
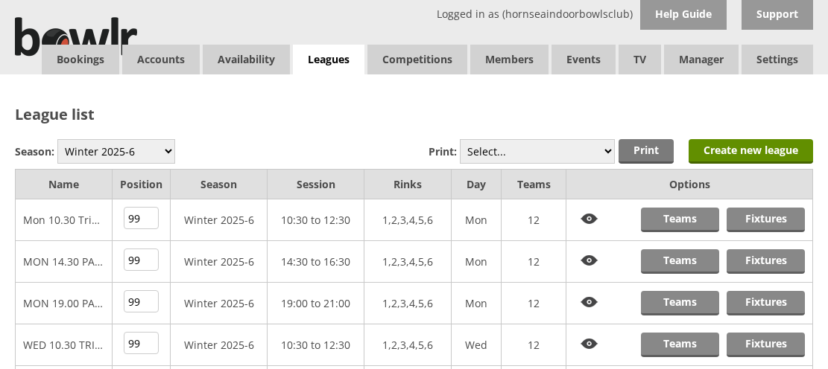
scroll to position [122, 0]
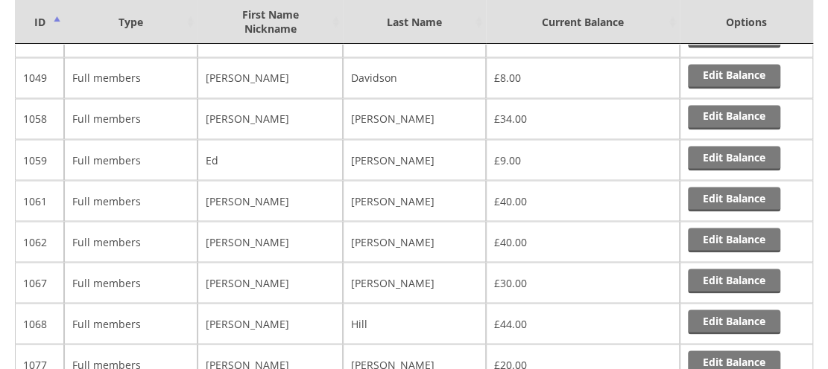
scroll to position [11064, 0]
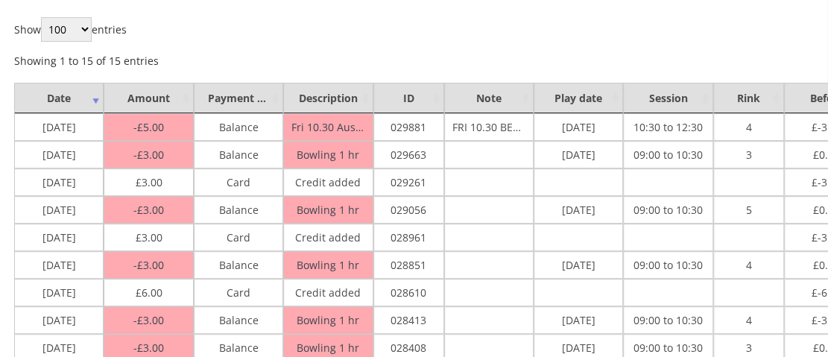
scroll to position [237, 0]
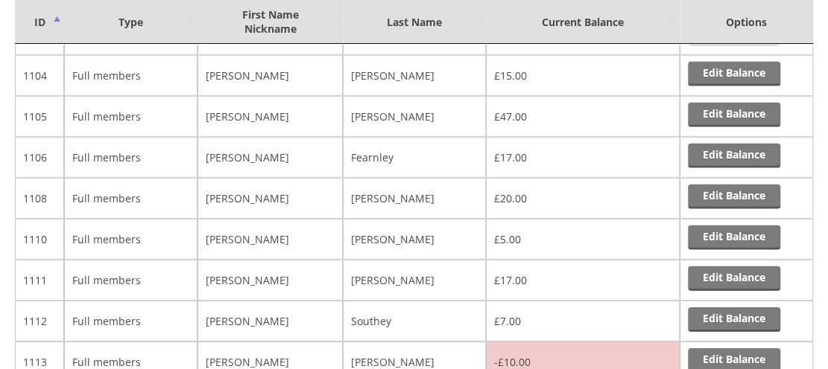
scroll to position [11826, 0]
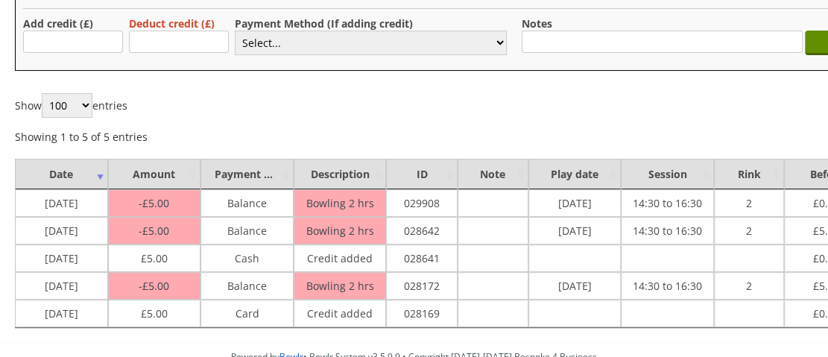
scroll to position [171, 0]
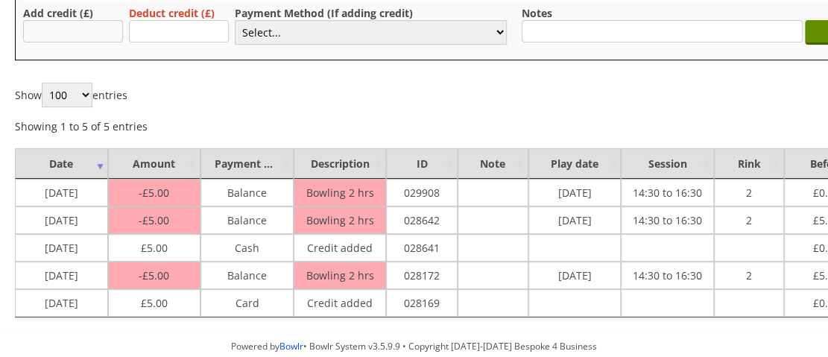
click at [82, 28] on input "text" at bounding box center [73, 31] width 100 height 22
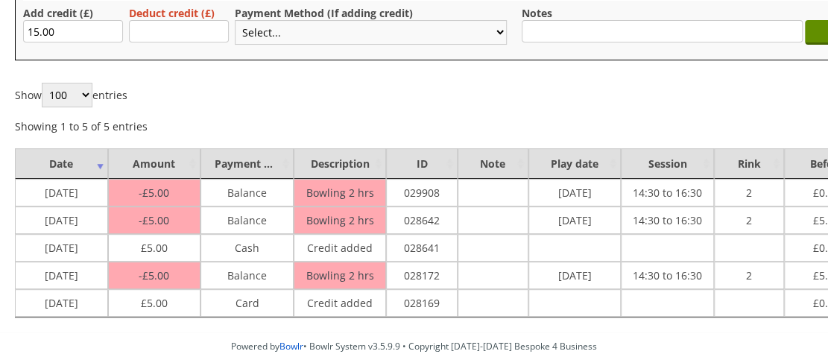
type input "15.00"
click at [267, 37] on select "Select... Cash Card Cheque Bank Transfer Other Member Card Gift Voucher Balance" at bounding box center [371, 32] width 272 height 25
select select "1"
click at [235, 20] on select "Select... Cash Card Cheque Bank Transfer Other Member Card Gift Voucher Balance" at bounding box center [371, 32] width 272 height 25
click at [611, 28] on input "text" at bounding box center [661, 31] width 281 height 22
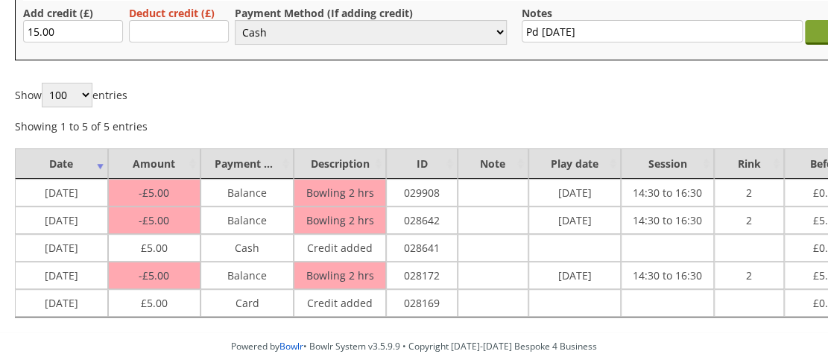
type input "Pd [DATE]"
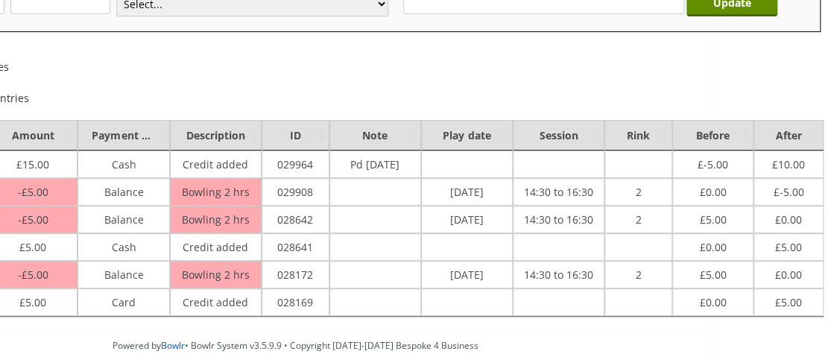
scroll to position [230, 126]
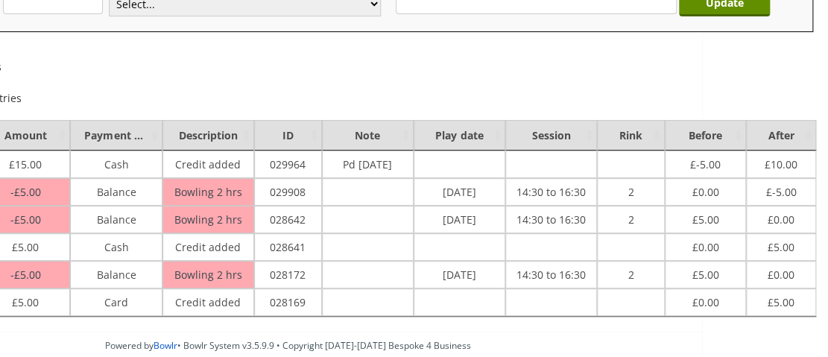
click at [634, 88] on div "Show 100 250 500 1,000 entries Showing 1 to 6 of 6 entries Previous 1 Next" at bounding box center [351, 79] width 924 height 51
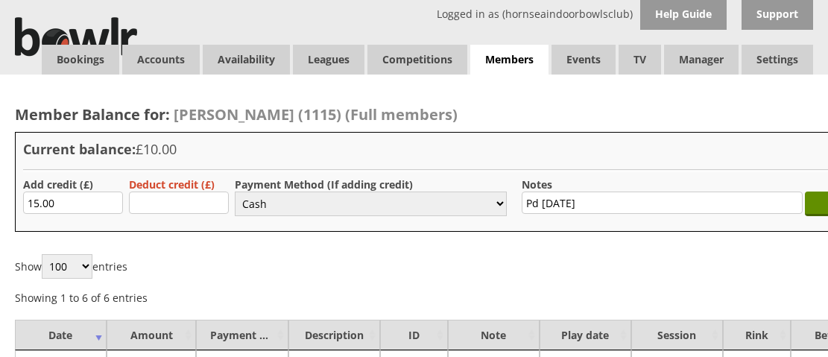
select select "1"
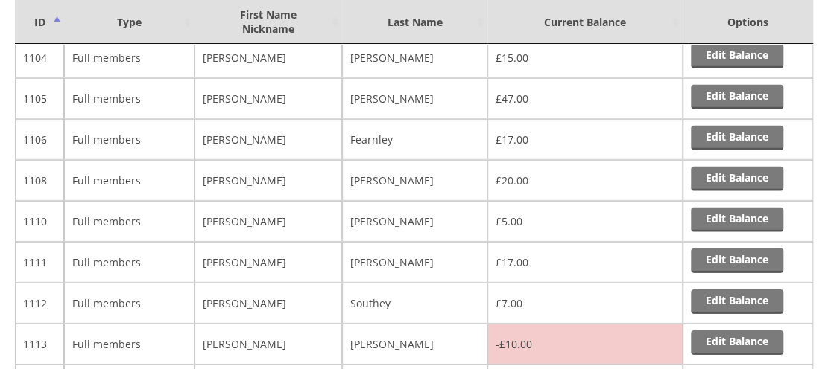
scroll to position [11826, 0]
click at [732, 331] on link "Edit Balance" at bounding box center [737, 343] width 92 height 25
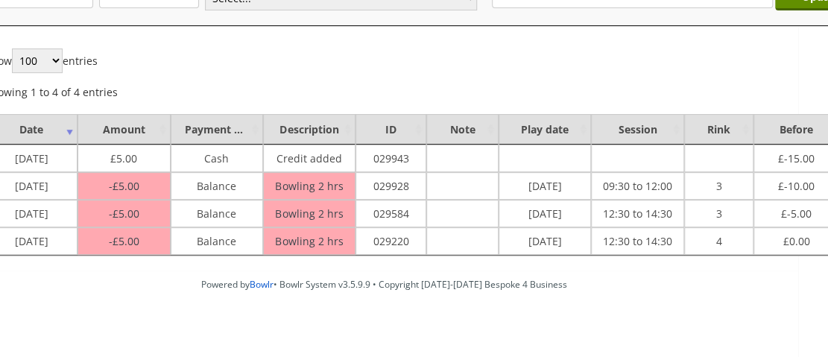
scroll to position [206, 0]
